Goal: Information Seeking & Learning: Learn about a topic

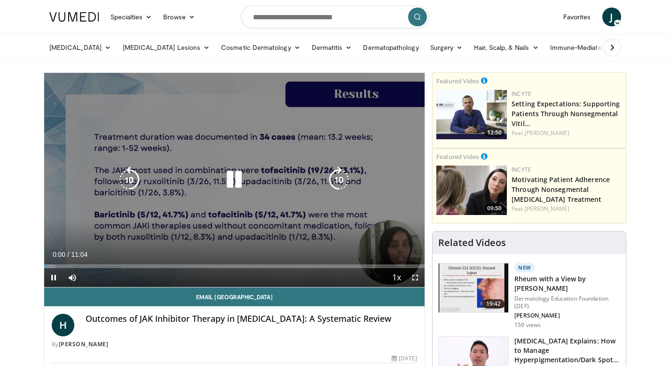
click at [231, 182] on icon "Video Player" at bounding box center [234, 179] width 26 height 26
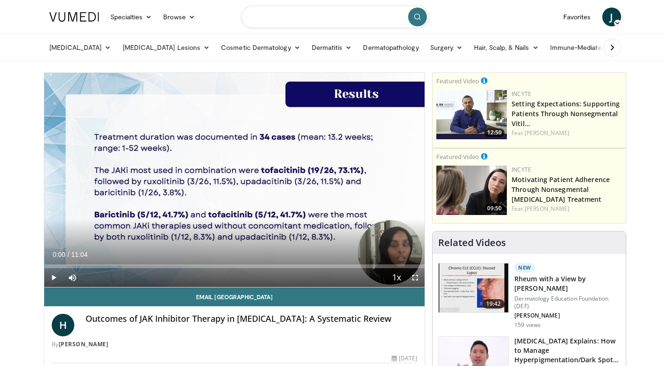
click at [312, 25] on input "Search topics, interventions" at bounding box center [335, 17] width 188 height 23
type input "**********"
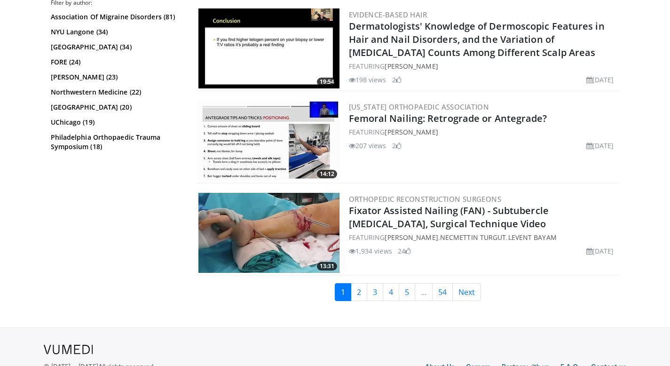
scroll to position [2254, 0]
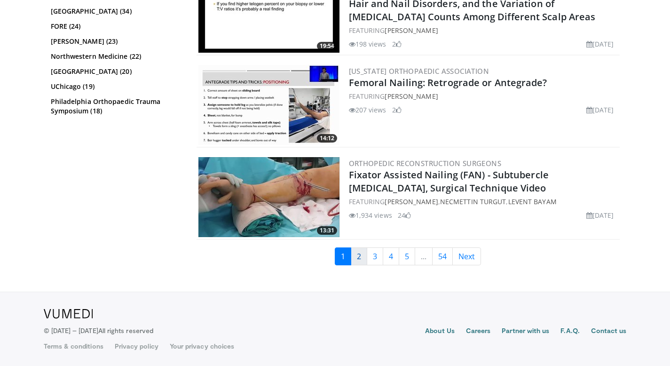
click at [365, 254] on link "2" at bounding box center [359, 256] width 16 height 18
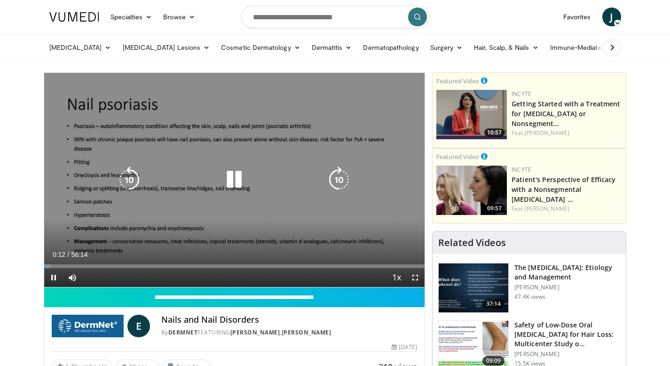
click at [239, 182] on icon "Video Player" at bounding box center [234, 179] width 26 height 26
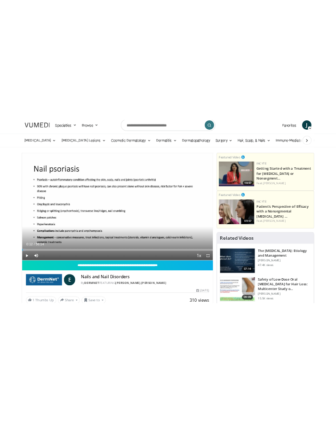
scroll to position [12, 0]
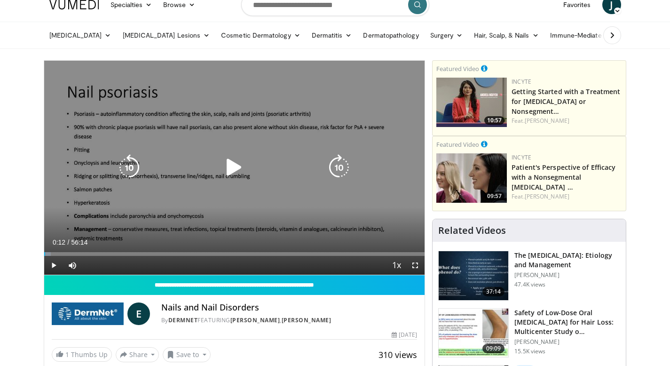
click at [235, 168] on icon "Video Player" at bounding box center [234, 167] width 26 height 26
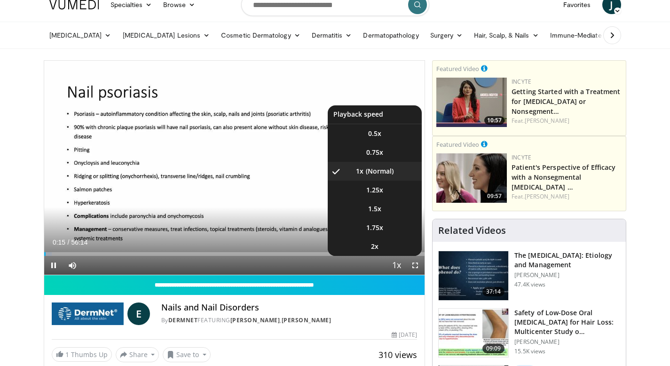
click at [393, 266] on span "Video Player" at bounding box center [396, 265] width 13 height 19
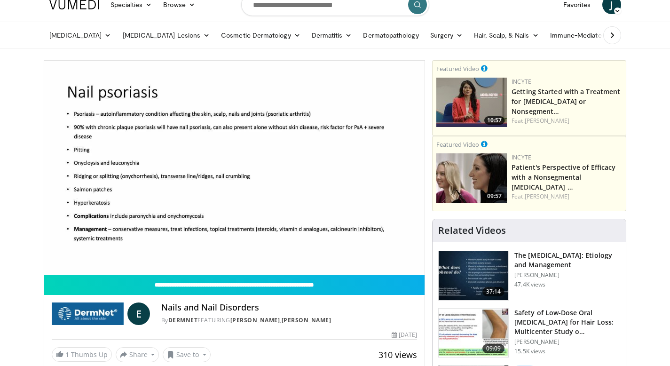
click at [393, 266] on video-js "**********" at bounding box center [234, 168] width 381 height 214
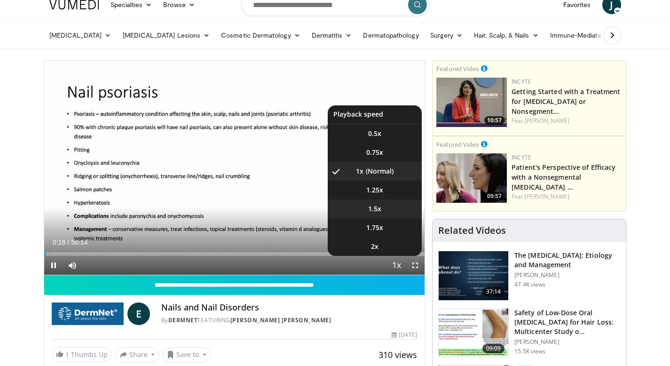
click at [382, 206] on li "1.5x" at bounding box center [375, 208] width 94 height 19
click at [384, 190] on li "1.25x" at bounding box center [375, 190] width 94 height 19
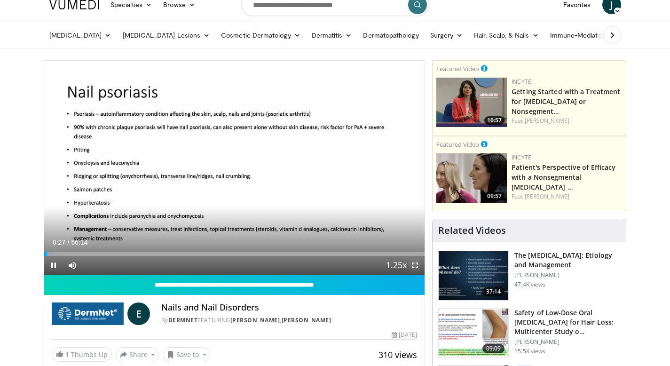
click at [411, 269] on span "Video Player" at bounding box center [415, 265] width 19 height 19
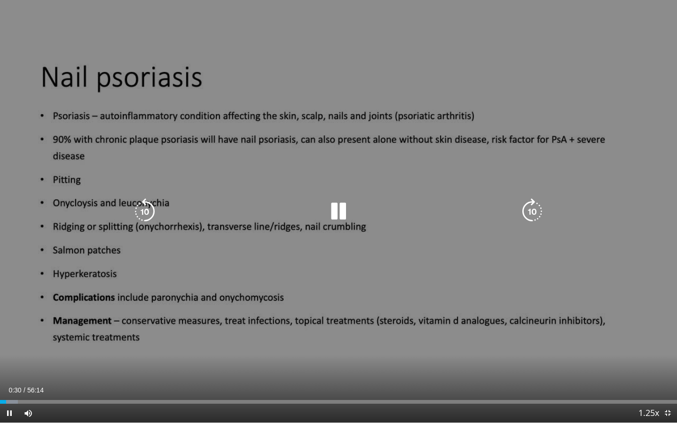
click at [341, 218] on icon "Video Player" at bounding box center [338, 211] width 26 height 26
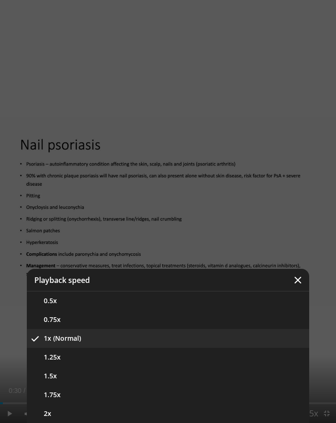
click at [195, 212] on div "Video Player" at bounding box center [168, 211] width 336 height 423
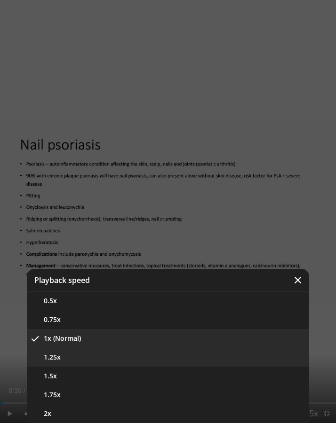
click at [90, 360] on button "1.25x" at bounding box center [168, 357] width 282 height 19
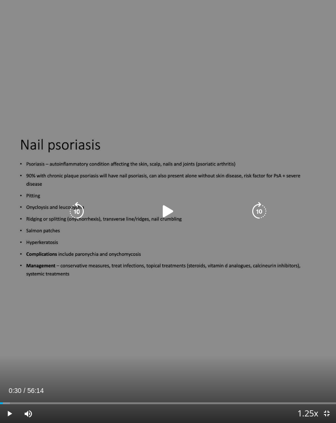
click at [161, 212] on icon "Video Player" at bounding box center [167, 211] width 19 height 19
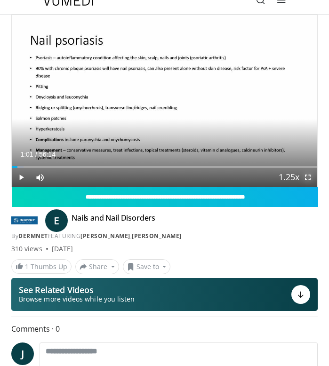
click at [307, 179] on span "Video Player" at bounding box center [307, 177] width 19 height 19
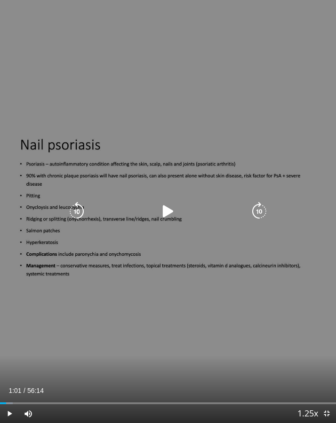
click at [168, 208] on icon "Video Player" at bounding box center [167, 211] width 19 height 19
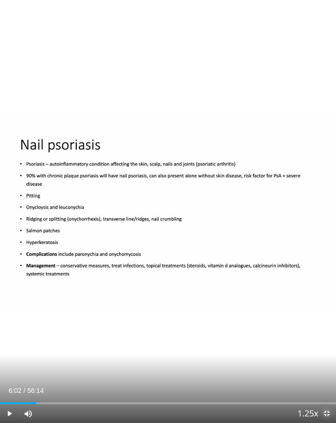
click at [325, 365] on span "Video Player" at bounding box center [326, 413] width 19 height 19
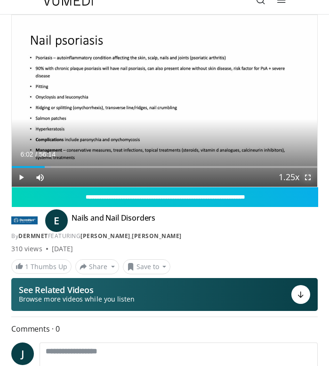
click at [312, 176] on span "Video Player" at bounding box center [307, 177] width 19 height 19
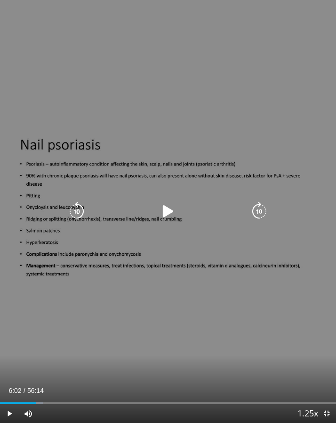
click at [161, 209] on icon "Video Player" at bounding box center [167, 211] width 19 height 19
click at [70, 209] on icon "Video Player" at bounding box center [76, 211] width 19 height 19
click at [169, 213] on icon "Video Player" at bounding box center [167, 211] width 19 height 19
click at [213, 204] on div "Video Player" at bounding box center [167, 211] width 201 height 19
click at [167, 213] on icon "Video Player" at bounding box center [167, 211] width 19 height 19
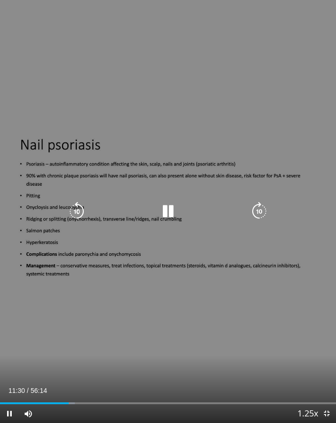
click at [169, 212] on icon "Video Player" at bounding box center [167, 211] width 19 height 19
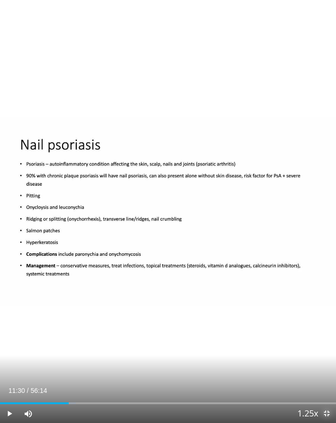
click at [321, 365] on span "Video Player" at bounding box center [326, 413] width 19 height 19
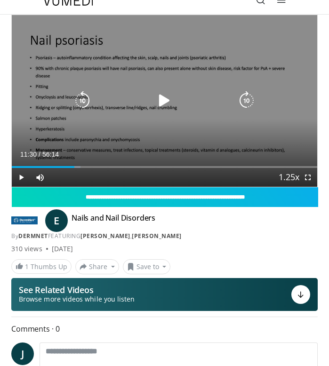
click at [160, 100] on icon "Video Player" at bounding box center [164, 100] width 19 height 19
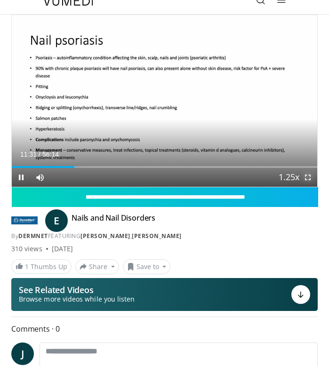
click at [309, 171] on span "Video Player" at bounding box center [307, 177] width 19 height 19
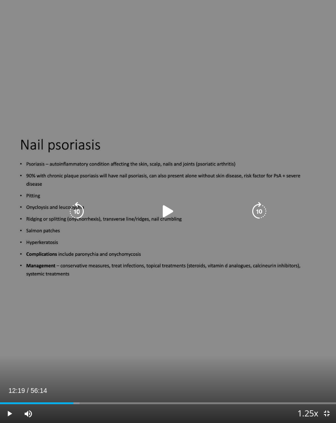
click at [165, 208] on icon "Video Player" at bounding box center [167, 211] width 19 height 19
click at [164, 211] on icon "Video Player" at bounding box center [167, 211] width 19 height 19
click at [177, 230] on div "10 seconds Tap to unmute" at bounding box center [168, 211] width 336 height 423
click at [175, 214] on icon "Video Player" at bounding box center [167, 211] width 19 height 19
click at [161, 208] on icon "Video Player" at bounding box center [167, 211] width 19 height 19
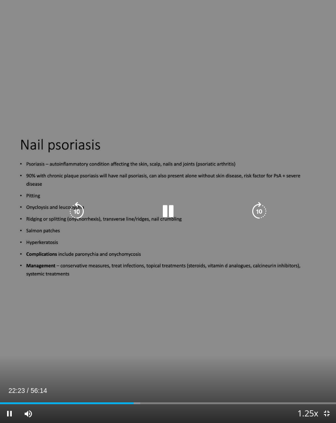
click at [167, 214] on icon "Video Player" at bounding box center [167, 211] width 19 height 19
click at [165, 211] on icon "Video Player" at bounding box center [167, 211] width 19 height 19
click at [162, 212] on icon "Video Player" at bounding box center [167, 211] width 19 height 19
click at [171, 212] on icon "Video Player" at bounding box center [167, 211] width 19 height 19
click at [160, 214] on icon "Video Player" at bounding box center [167, 211] width 19 height 19
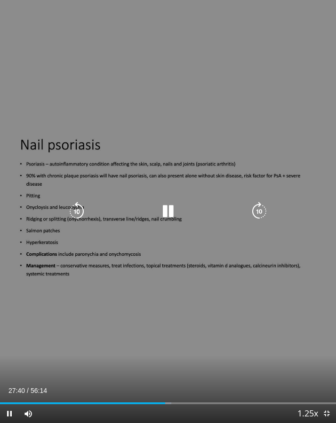
click at [172, 213] on icon "Video Player" at bounding box center [167, 211] width 19 height 19
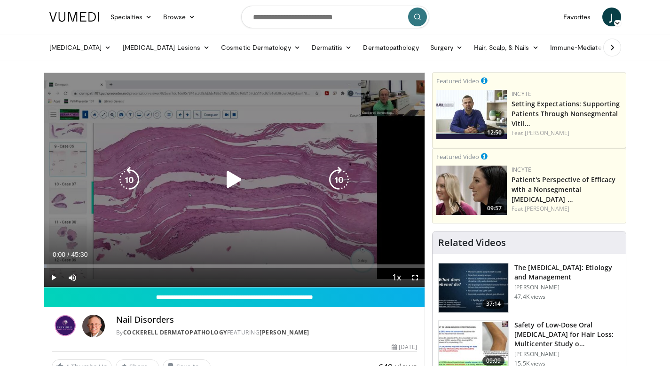
scroll to position [18, 0]
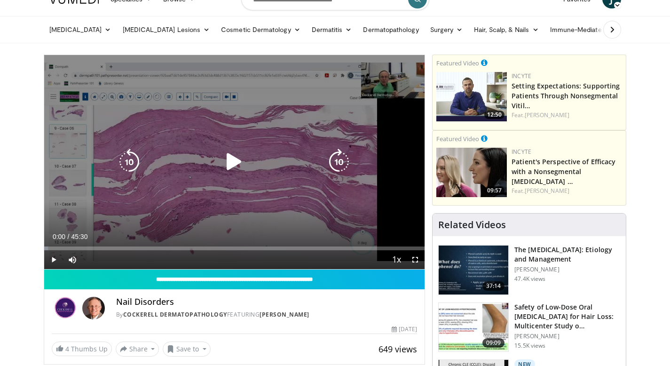
click at [241, 156] on icon "Video Player" at bounding box center [234, 162] width 26 height 26
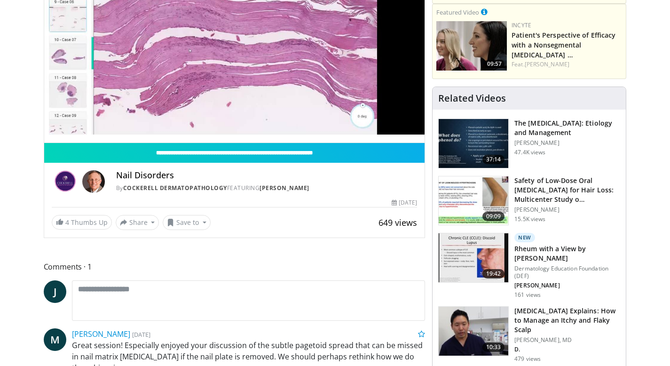
scroll to position [16, 0]
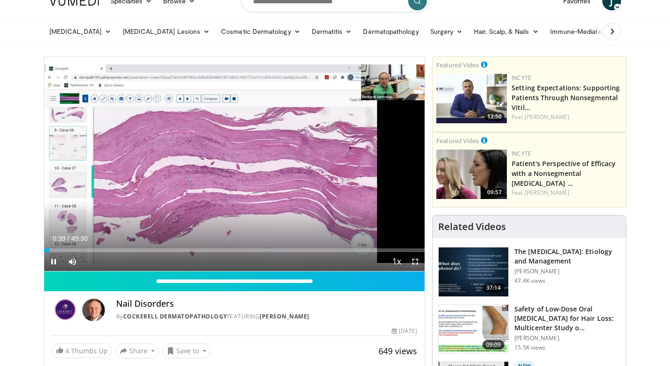
click at [418, 265] on span "Video Player" at bounding box center [415, 261] width 19 height 19
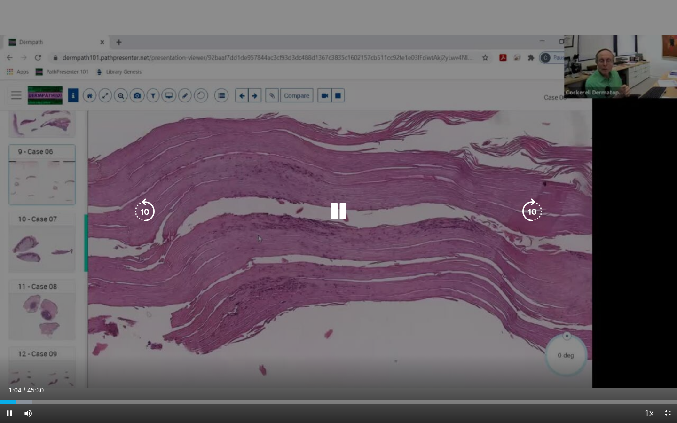
click at [333, 205] on icon "Video Player" at bounding box center [338, 211] width 26 height 26
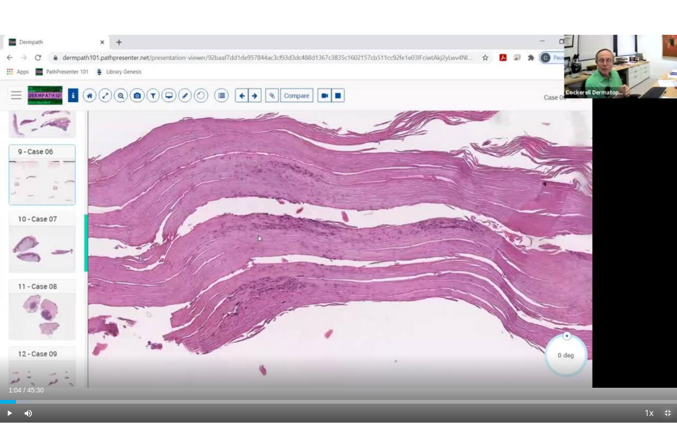
click at [670, 365] on span "Video Player" at bounding box center [667, 413] width 19 height 19
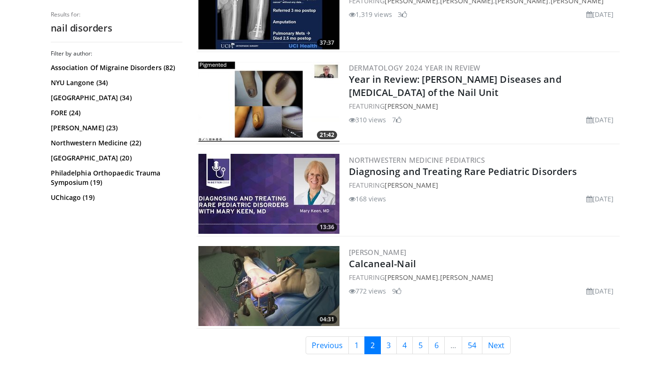
scroll to position [2284, 0]
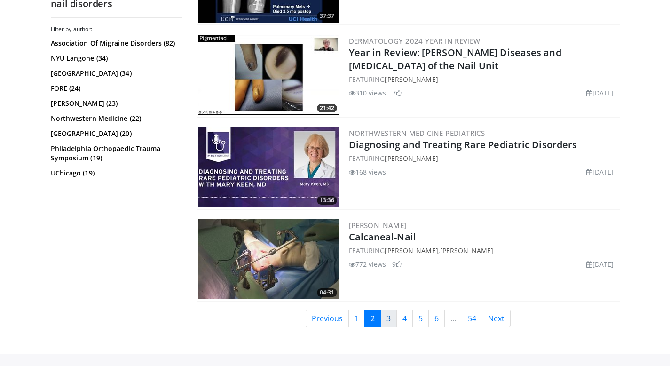
click at [382, 324] on link "3" at bounding box center [388, 318] width 16 height 18
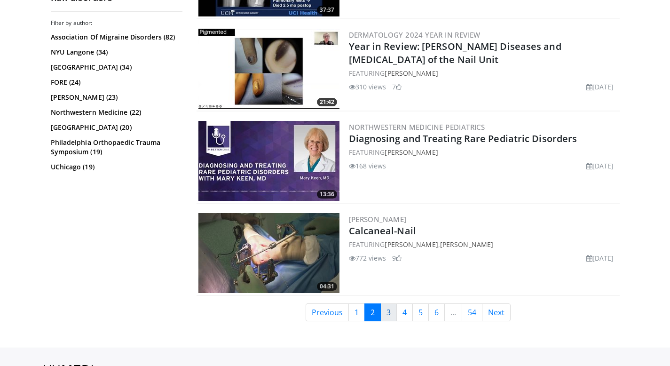
scroll to position [2296, 0]
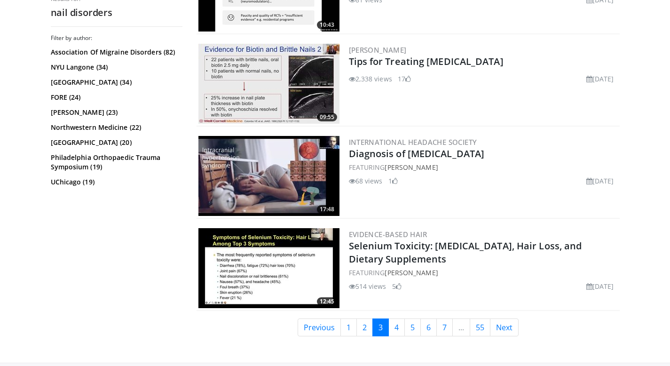
scroll to position [2288, 0]
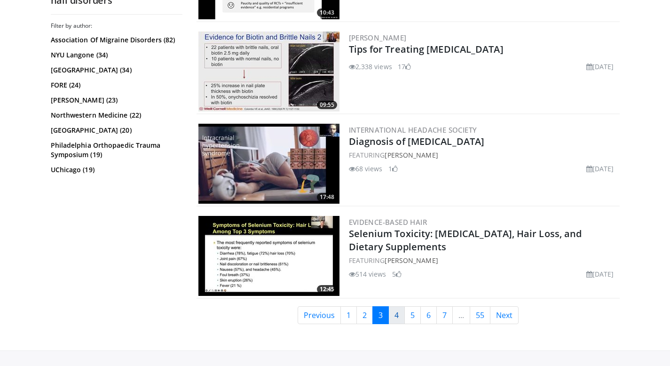
click at [395, 317] on link "4" at bounding box center [396, 315] width 16 height 18
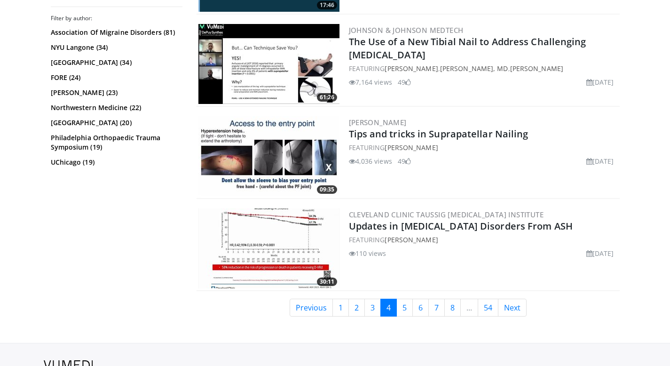
scroll to position [2301, 0]
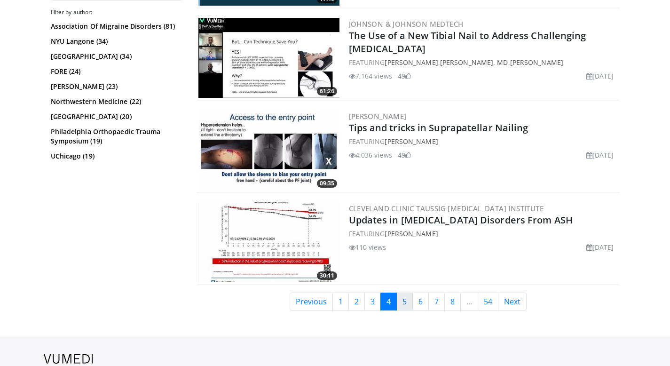
click at [402, 302] on link "5" at bounding box center [404, 302] width 16 height 18
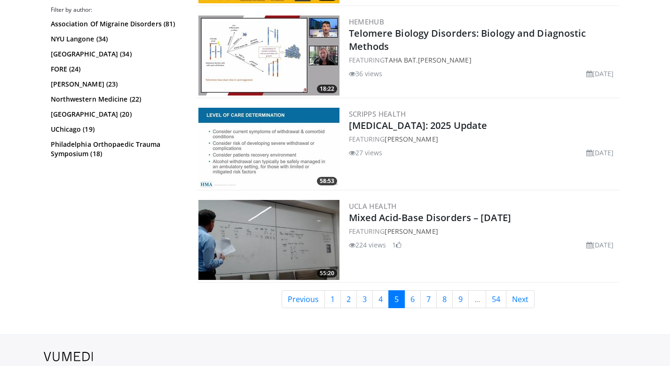
scroll to position [2355, 0]
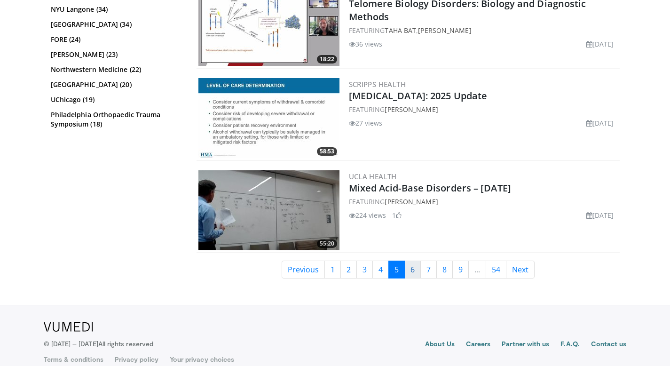
click at [406, 261] on link "6" at bounding box center [412, 270] width 16 height 18
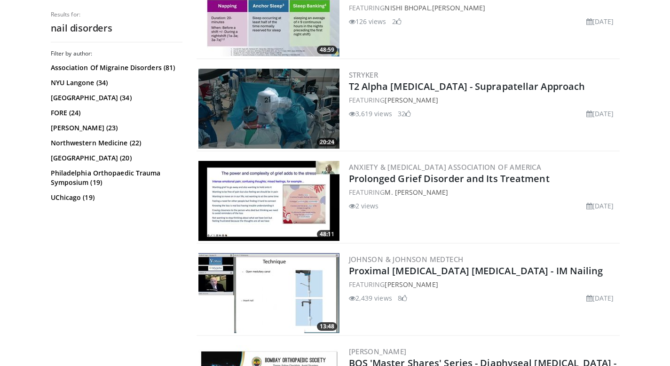
scroll to position [2309, 0]
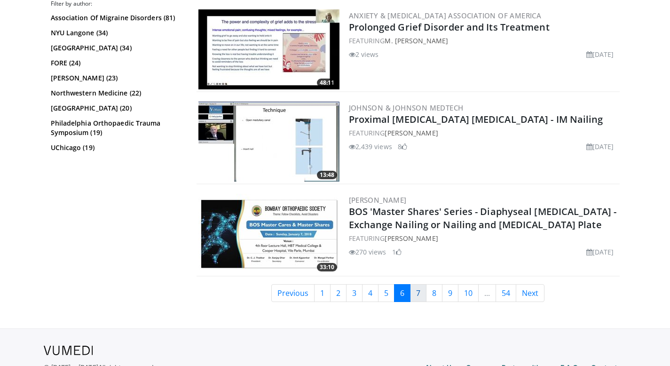
click at [417, 300] on link "7" at bounding box center [418, 293] width 16 height 18
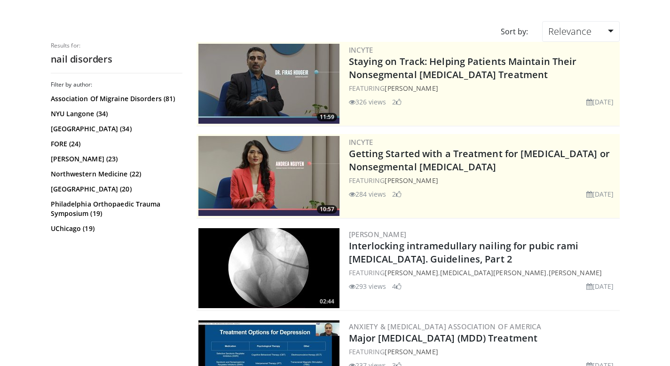
scroll to position [68, 0]
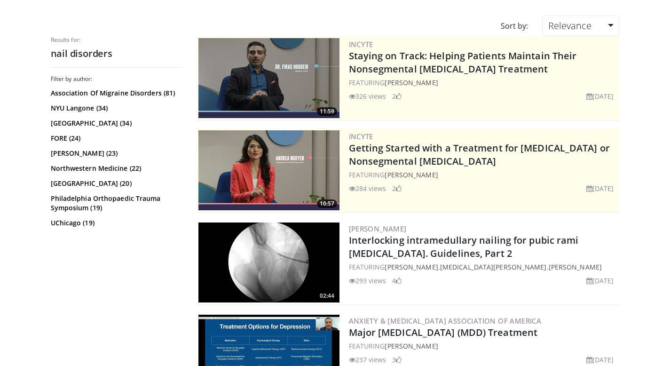
click at [281, 176] on img at bounding box center [268, 170] width 141 height 80
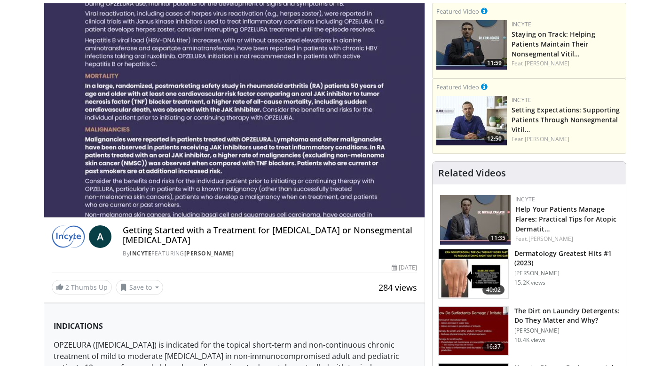
scroll to position [63, 0]
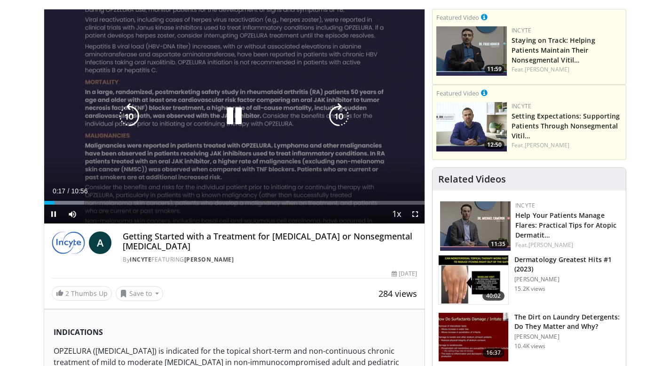
click at [233, 119] on icon "Video Player" at bounding box center [234, 116] width 26 height 26
click at [236, 111] on icon "Video Player" at bounding box center [234, 116] width 26 height 26
click at [241, 115] on icon "Video Player" at bounding box center [234, 116] width 26 height 26
click at [221, 112] on icon "Video Player" at bounding box center [234, 116] width 26 height 26
click at [232, 109] on icon "Video Player" at bounding box center [234, 116] width 26 height 26
